Goal: Information Seeking & Learning: Learn about a topic

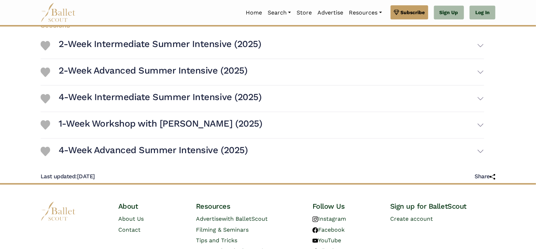
scroll to position [110, 0]
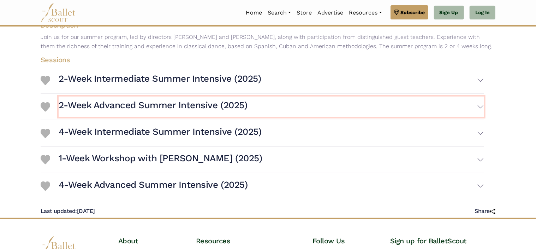
click at [481, 105] on button "2-Week Advanced Summer Intensive (2025)" at bounding box center [272, 106] width 426 height 20
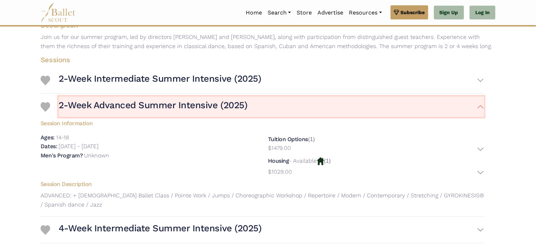
click at [480, 107] on button "2-Week Advanced Summer Intensive (2025)" at bounding box center [272, 106] width 426 height 20
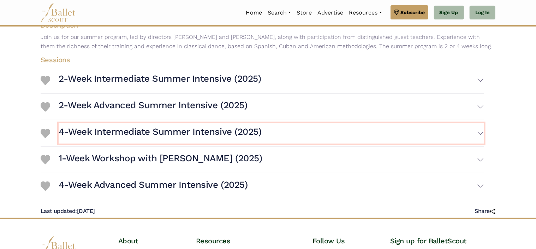
click at [480, 134] on button "4-Week Intermediate Summer Intensive (2025)" at bounding box center [272, 133] width 426 height 20
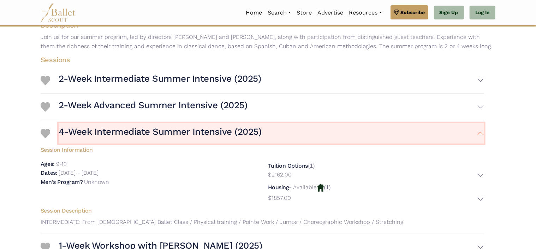
click at [483, 132] on button "4-Week Intermediate Summer Intensive (2025)" at bounding box center [272, 133] width 426 height 20
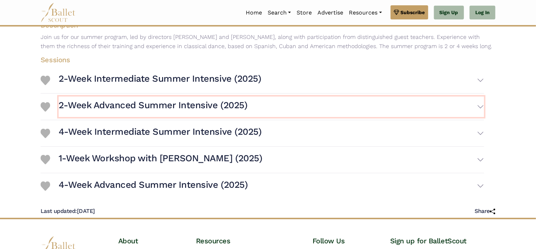
click at [483, 104] on button "2-Week Advanced Summer Intensive (2025)" at bounding box center [272, 106] width 426 height 20
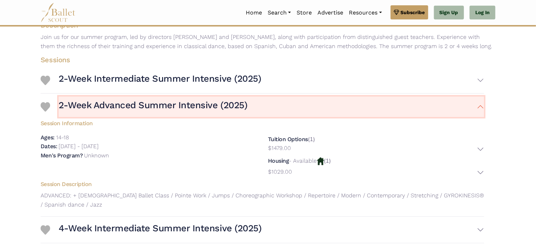
click at [483, 106] on button "2-Week Advanced Summer Intensive (2025)" at bounding box center [272, 106] width 426 height 20
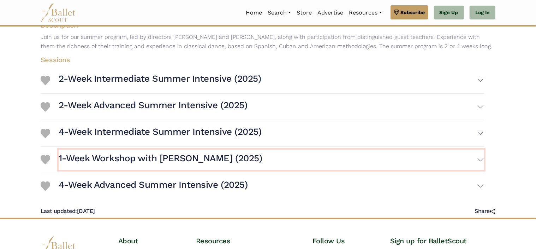
click at [483, 157] on button "1-Week Workshop with [PERSON_NAME] (2025)" at bounding box center [272, 159] width 426 height 20
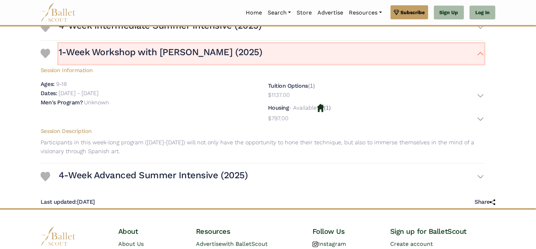
scroll to position [181, 0]
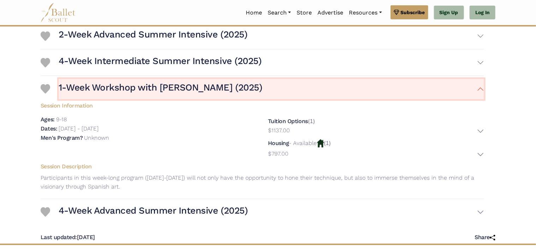
click at [481, 88] on button "1-Week Workshop with [PERSON_NAME] (2025)" at bounding box center [272, 89] width 426 height 20
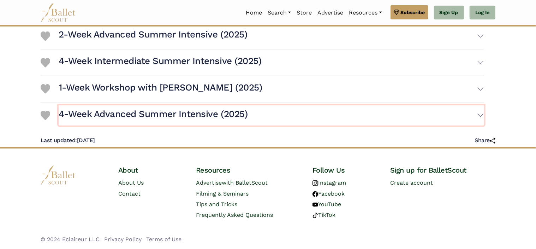
click at [481, 116] on button "4-Week Advanced Summer Intensive (2025)" at bounding box center [272, 115] width 426 height 20
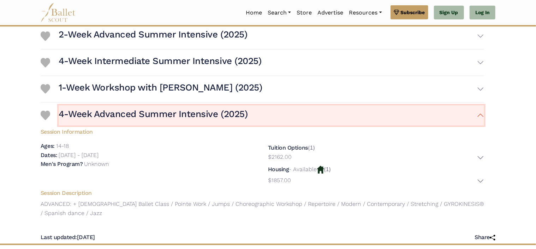
click at [481, 114] on button "4-Week Advanced Summer Intensive (2025)" at bounding box center [272, 115] width 426 height 20
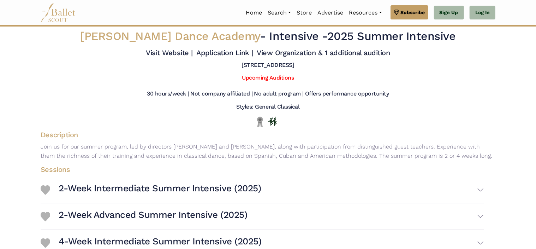
scroll to position [0, 0]
